Goal: Check status: Check status

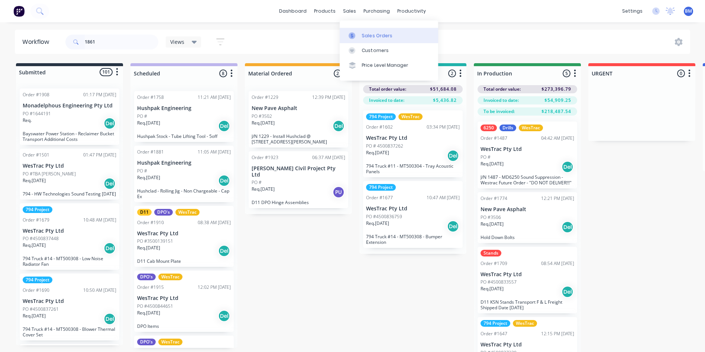
type input "1861"
click at [361, 34] on link "Sales Orders" at bounding box center [389, 35] width 99 height 15
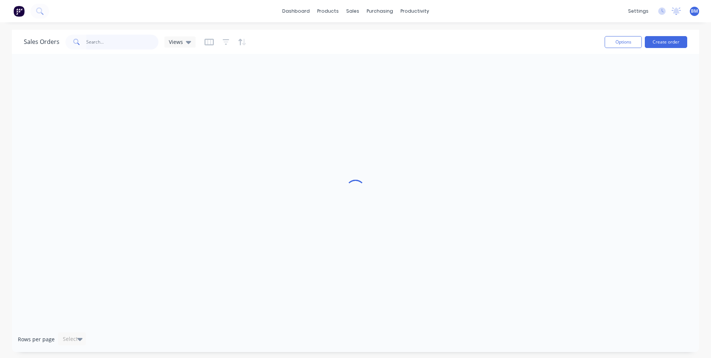
click at [108, 43] on input "text" at bounding box center [122, 42] width 72 height 15
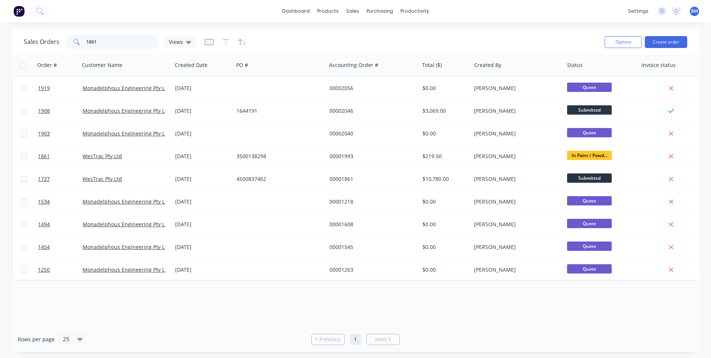
click at [107, 44] on input "1861" at bounding box center [122, 42] width 72 height 15
type input "1861"
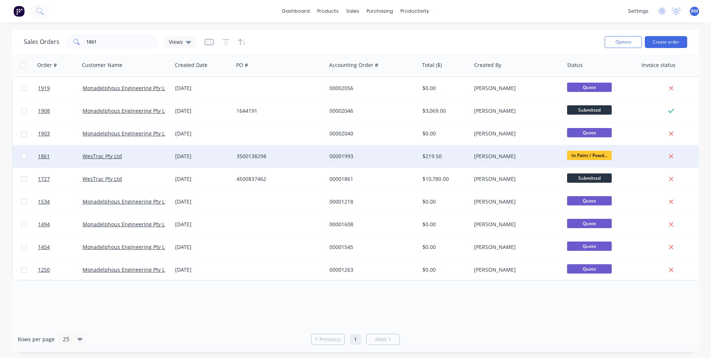
click at [580, 155] on span "In Paint / Powd..." at bounding box center [589, 155] width 45 height 9
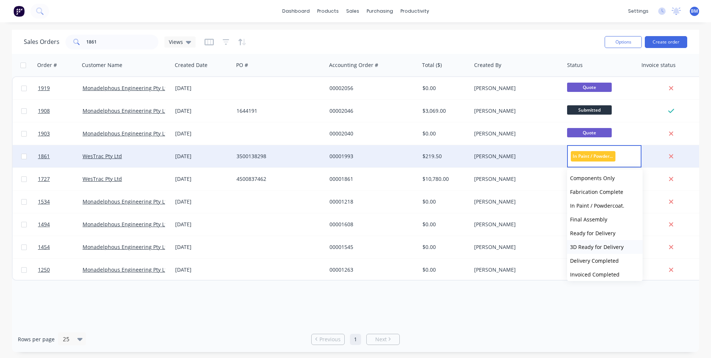
scroll to position [112, 0]
click at [588, 230] on span "Ready for Delivery" at bounding box center [592, 232] width 45 height 7
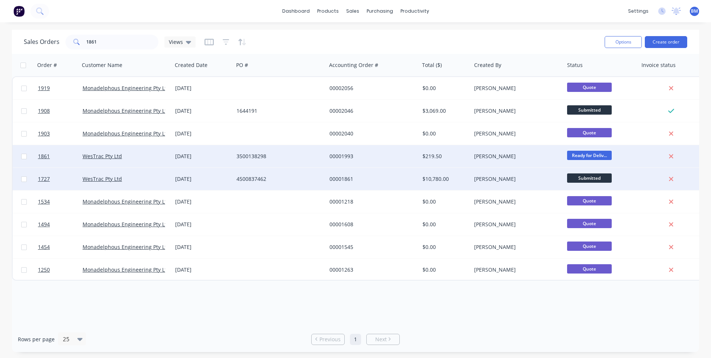
click at [549, 180] on div "[PERSON_NAME]" at bounding box center [515, 178] width 83 height 7
